Goal: Entertainment & Leisure: Consume media (video, audio)

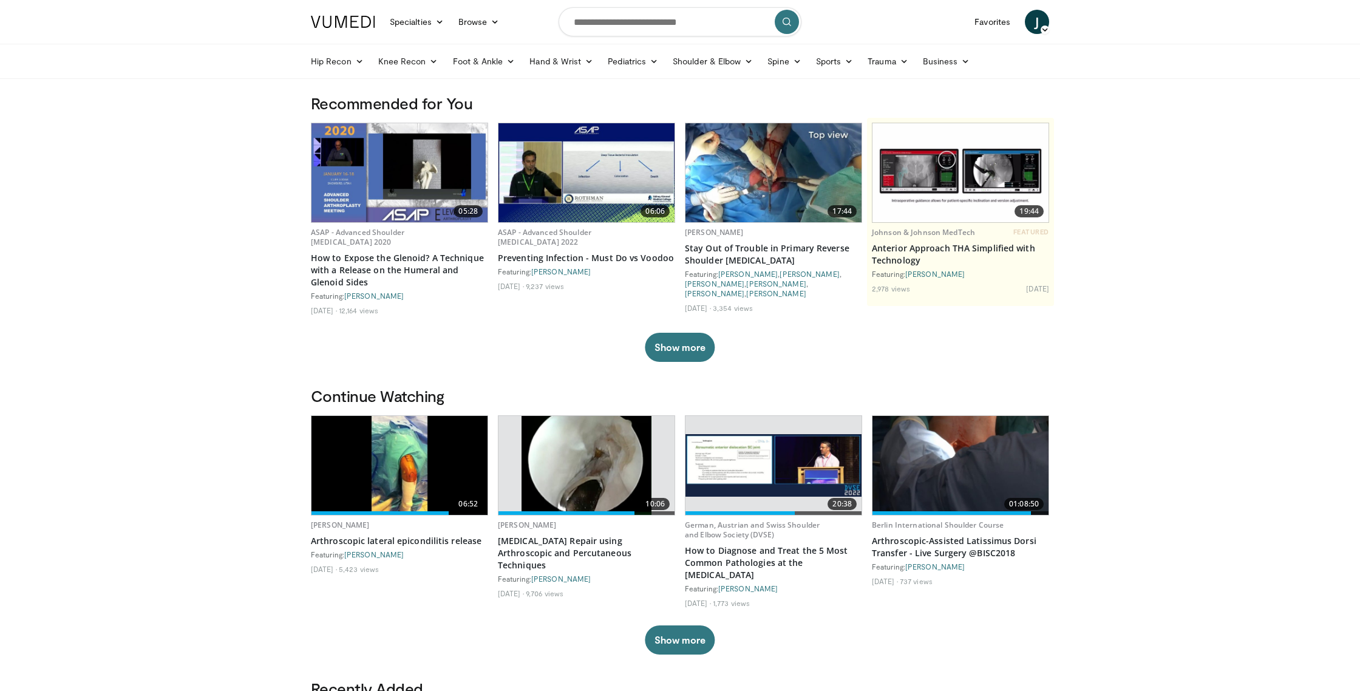
click at [445, 458] on img at bounding box center [400, 465] width 176 height 99
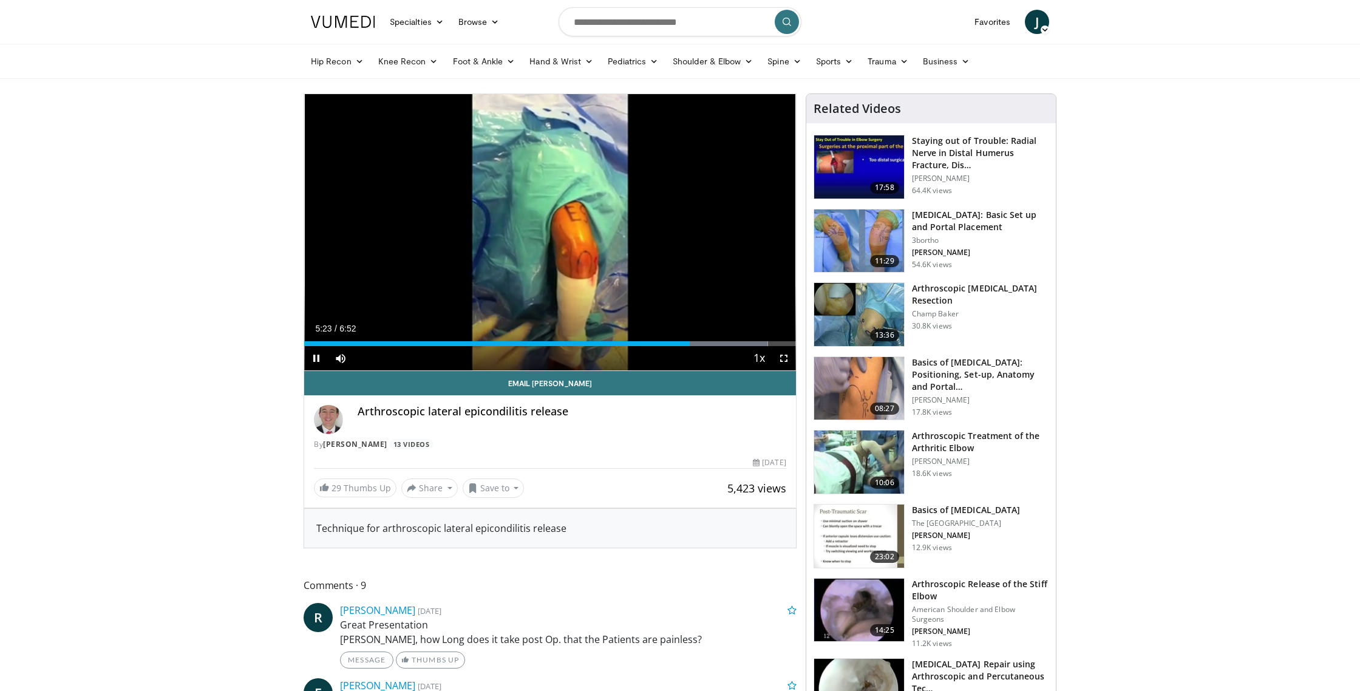
click at [355, 346] on div "Current Time 5:23 / Duration 6:52 Pause Skip Backward Skip Forward Mute Loaded …" at bounding box center [550, 358] width 492 height 24
click at [340, 343] on div "0:29" at bounding box center [497, 343] width 387 height 5
click at [567, 332] on div "Current Time 5:21 / Duration 6:52" at bounding box center [550, 328] width 492 height 11
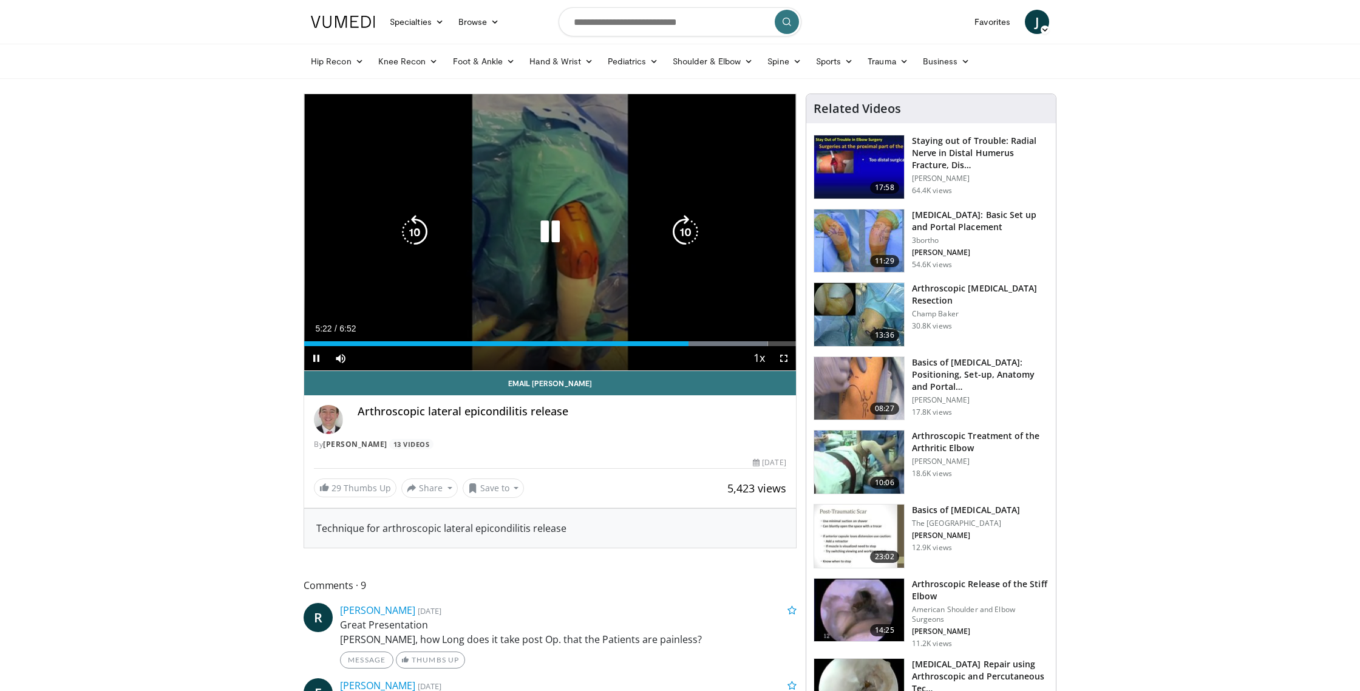
click at [551, 240] on icon "Video Player" at bounding box center [550, 232] width 34 height 34
